Goal: Book appointment/travel/reservation

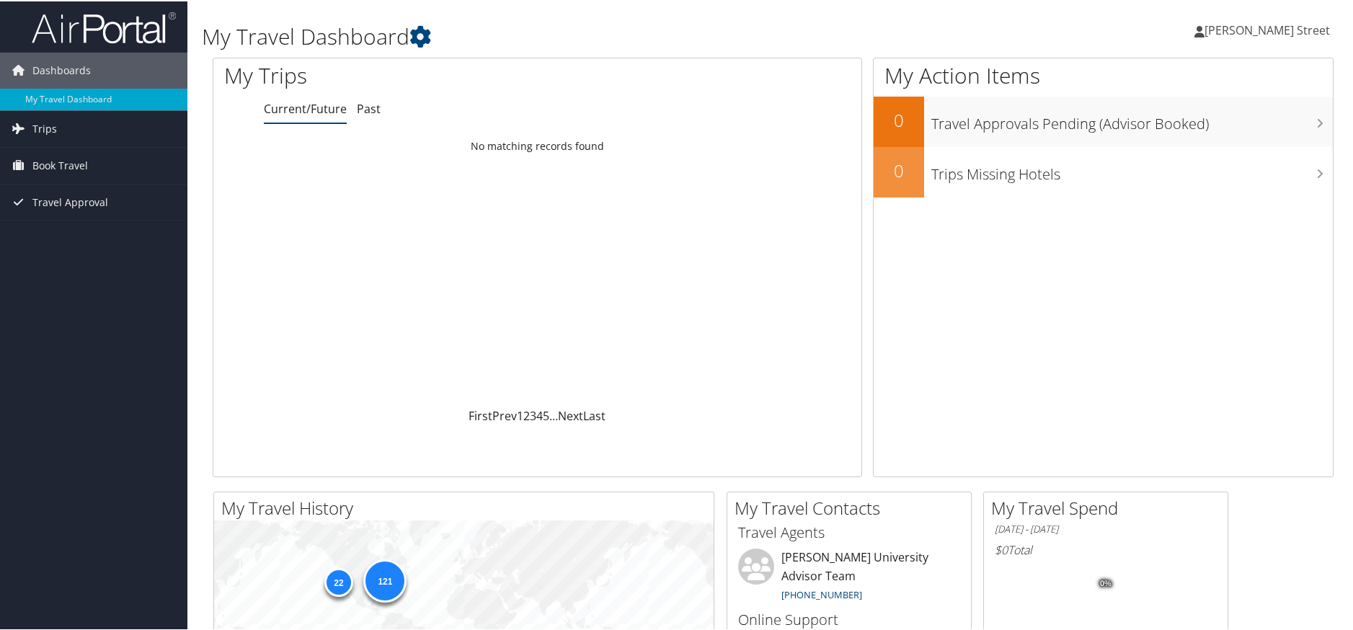
click at [300, 118] on li "Current/Future" at bounding box center [305, 108] width 83 height 26
click at [59, 75] on span "Dashboards" at bounding box center [61, 69] width 58 height 36
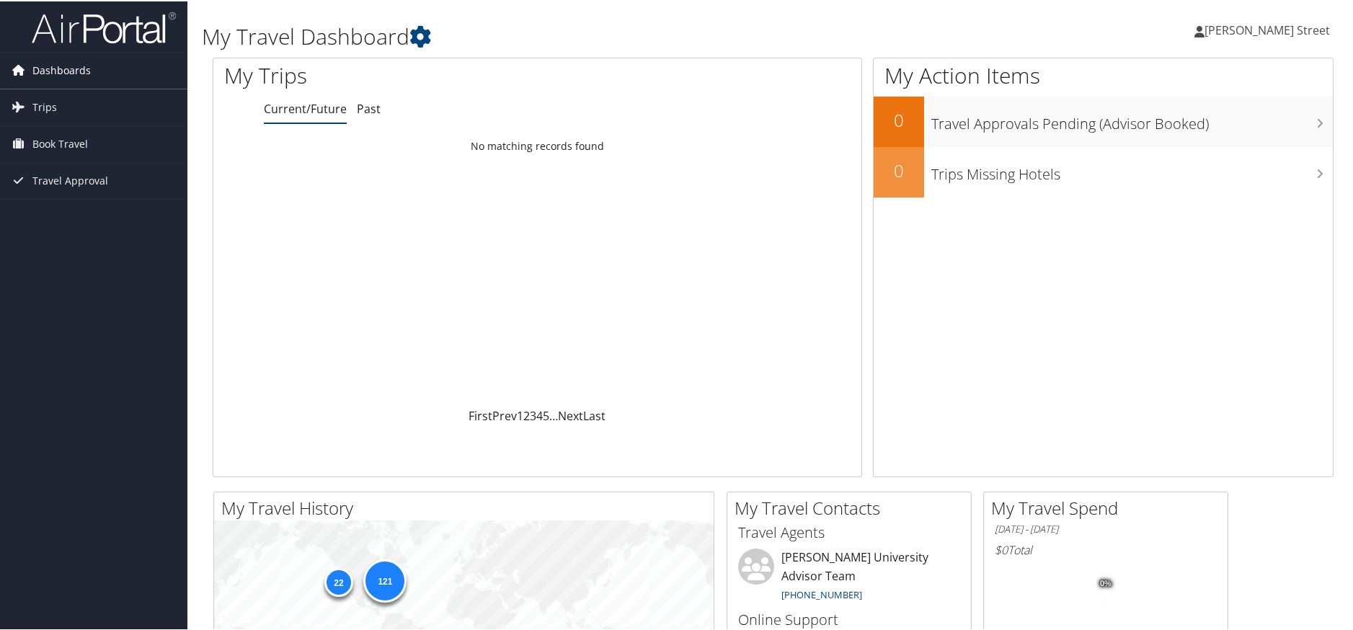
click at [59, 75] on span "Dashboards" at bounding box center [61, 69] width 58 height 36
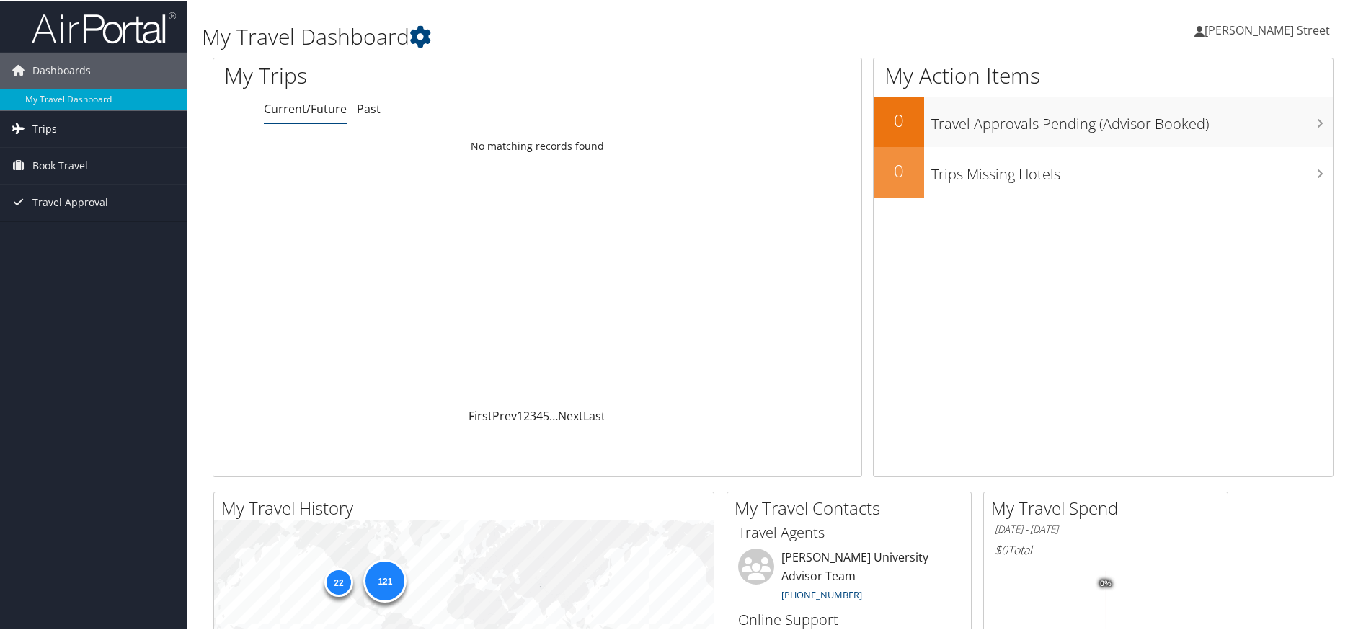
click at [48, 125] on span "Trips" at bounding box center [44, 128] width 25 height 36
click at [49, 160] on link "Current/Future Trips" at bounding box center [93, 157] width 187 height 22
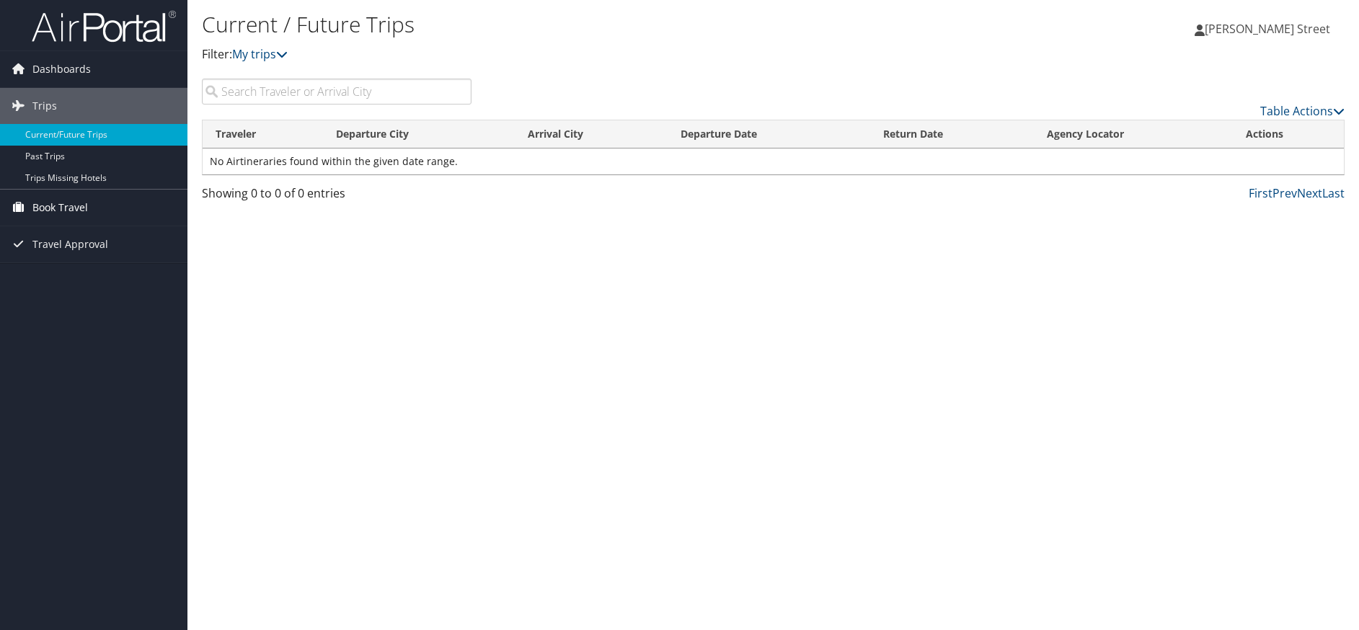
click at [59, 213] on span "Book Travel" at bounding box center [60, 208] width 56 height 36
click at [75, 255] on link "Book/Manage Online Trips" at bounding box center [93, 258] width 187 height 22
